Goal: Task Accomplishment & Management: Use online tool/utility

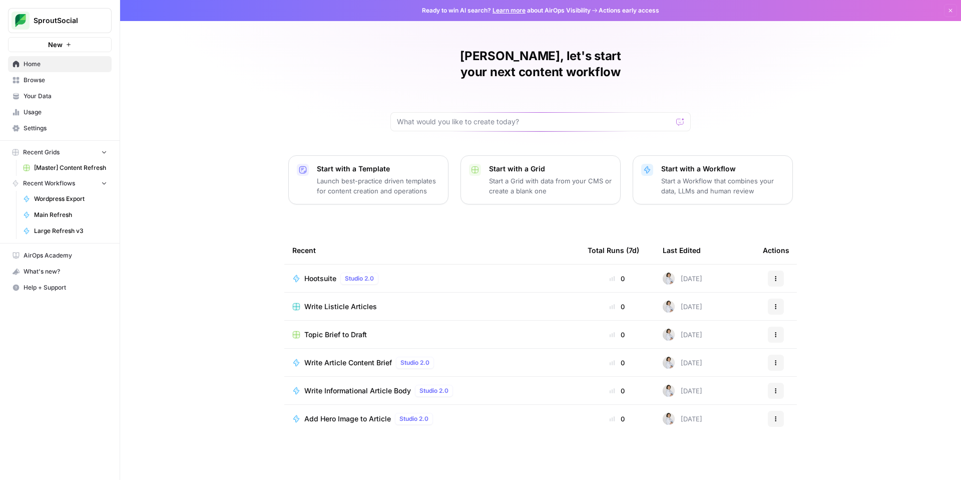
click at [68, 167] on span "[Master] Content Refresh" at bounding box center [70, 167] width 73 height 9
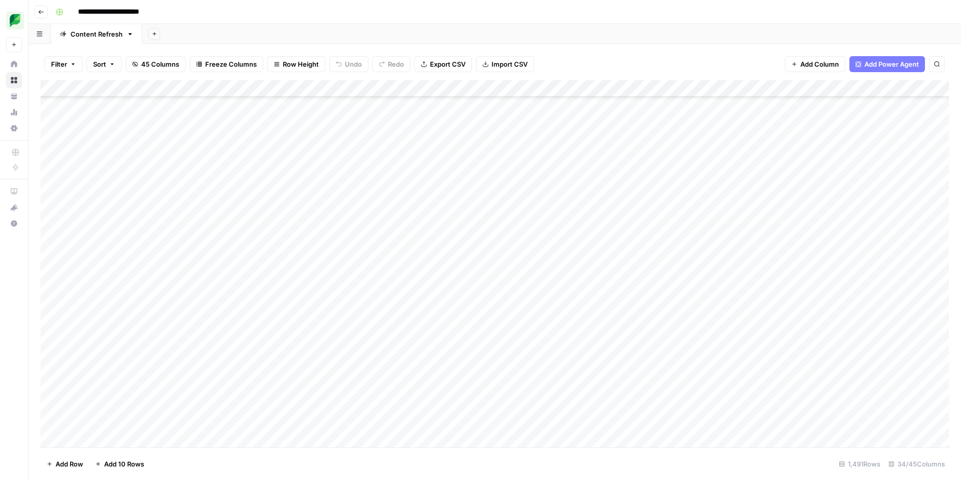
scroll to position [635, 2]
click at [445, 300] on div "Add Column" at bounding box center [495, 263] width 909 height 367
